Goal: Find specific page/section: Find specific page/section

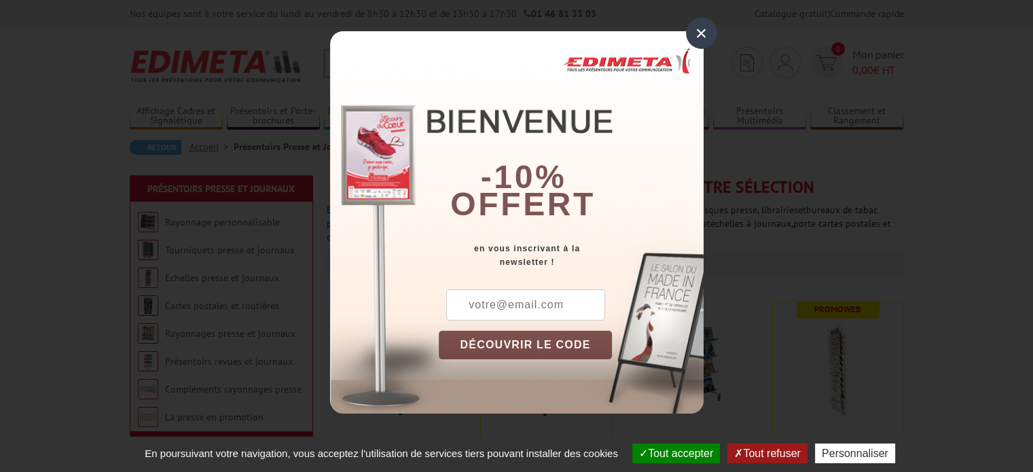
click at [701, 28] on div "×" at bounding box center [701, 33] width 31 height 31
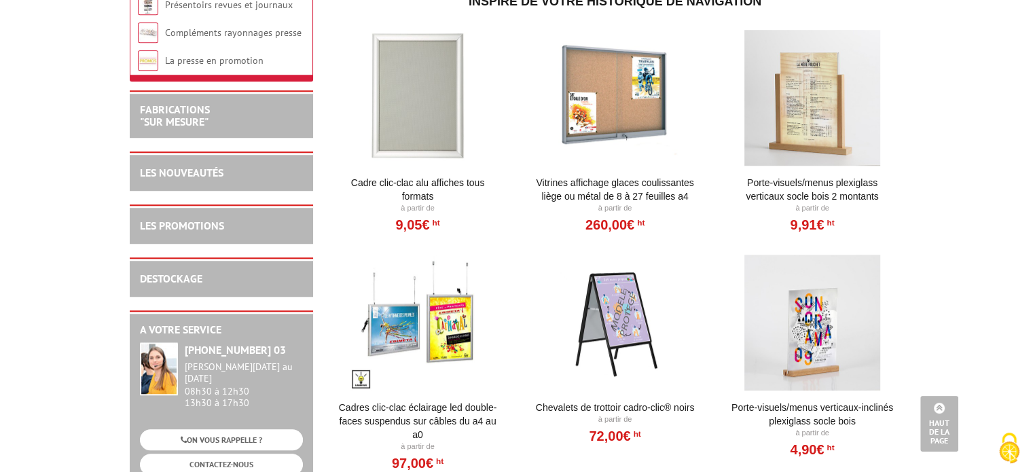
scroll to position [1079, 0]
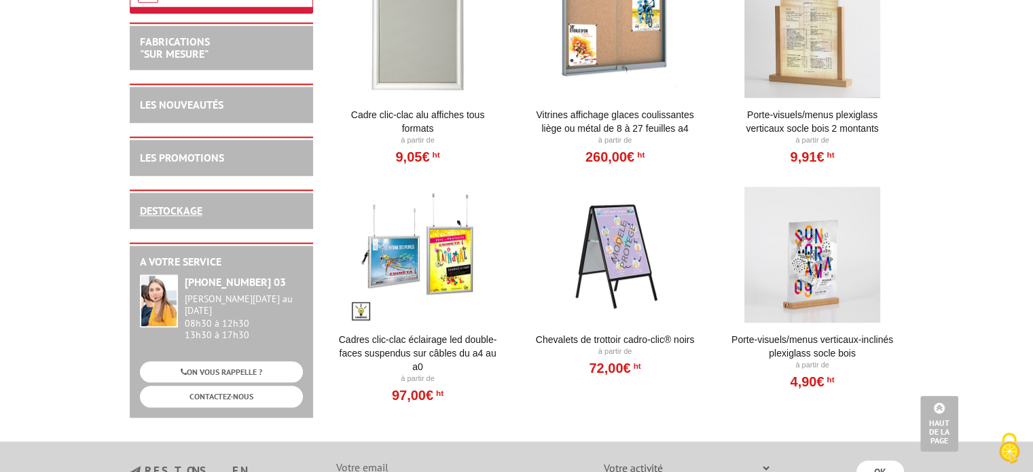
click at [178, 217] on link "DESTOCKAGE" at bounding box center [171, 211] width 62 height 14
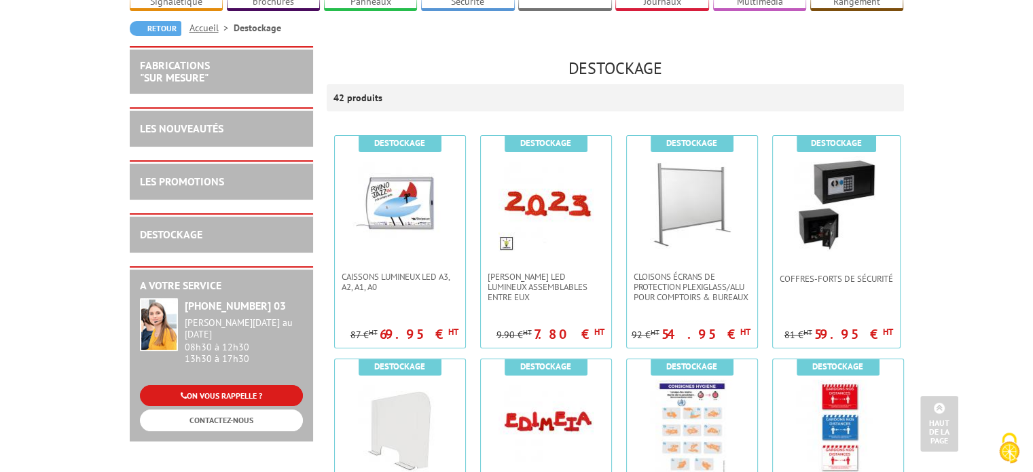
scroll to position [68, 0]
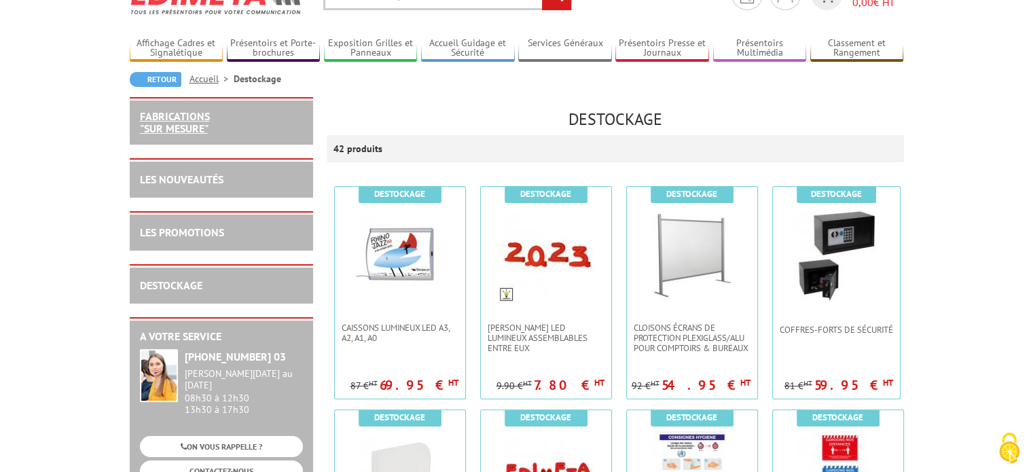
click at [174, 124] on link "FABRICATIONS "Sur Mesure"" at bounding box center [175, 122] width 70 height 26
